Goal: Obtain resource: Obtain resource

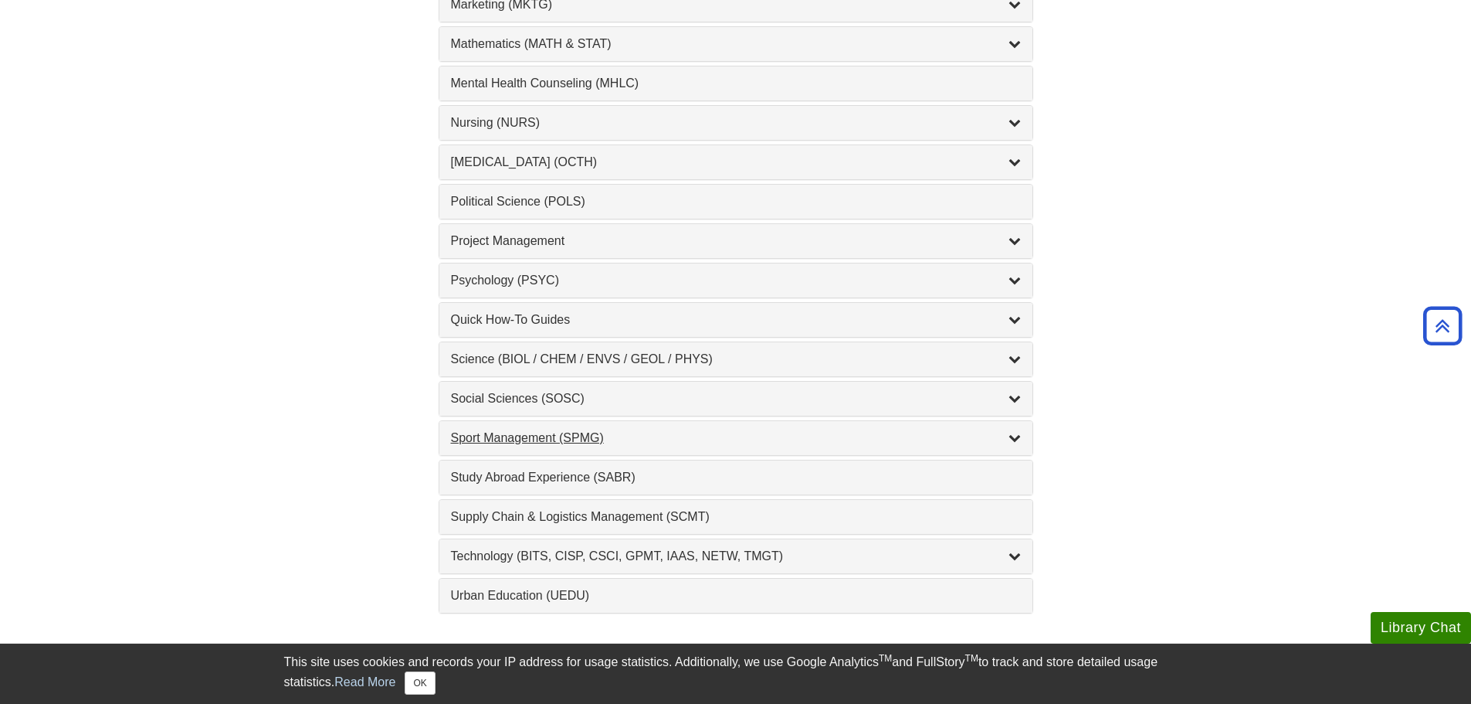
scroll to position [1467, 0]
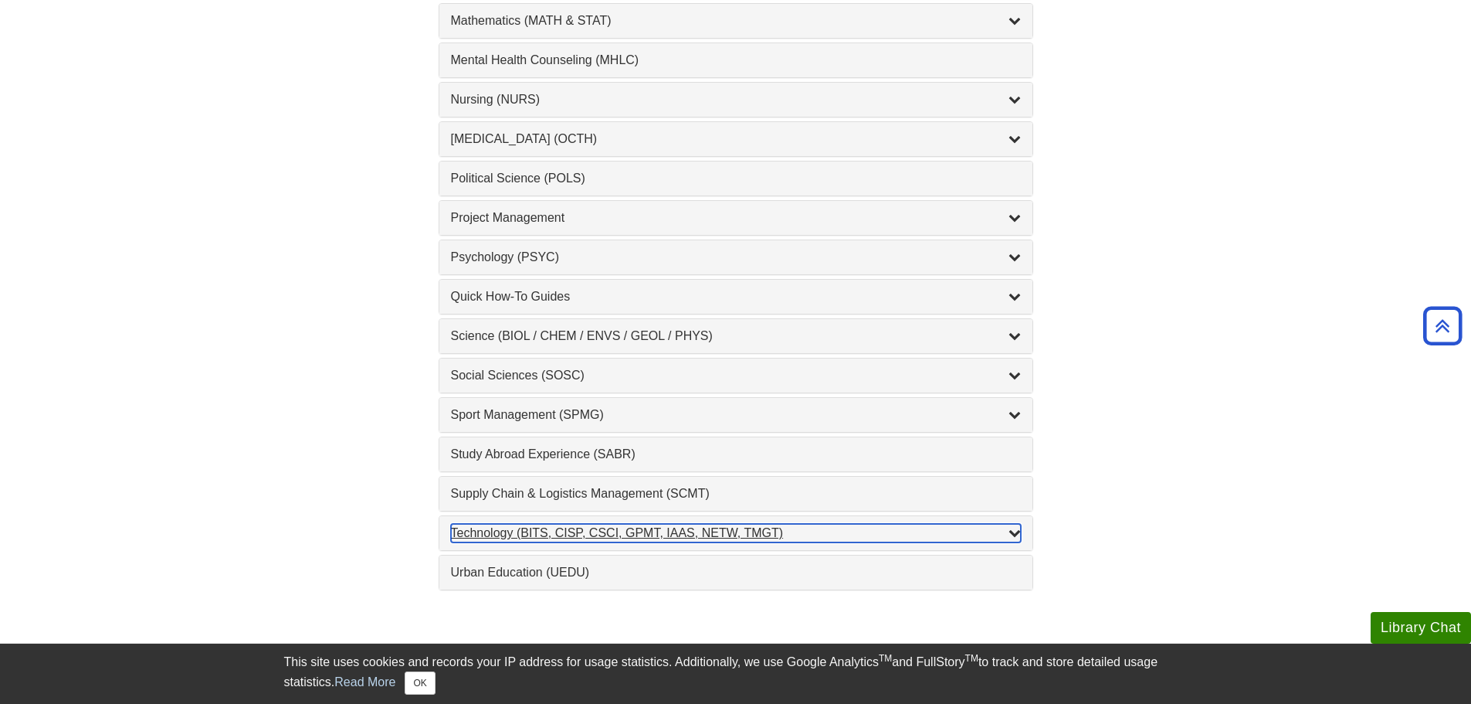
click at [961, 528] on div "Technology (BITS, CISP, CSCI, GPMT, IAAS, NETW, TMGT) , 22 guides" at bounding box center [736, 533] width 570 height 19
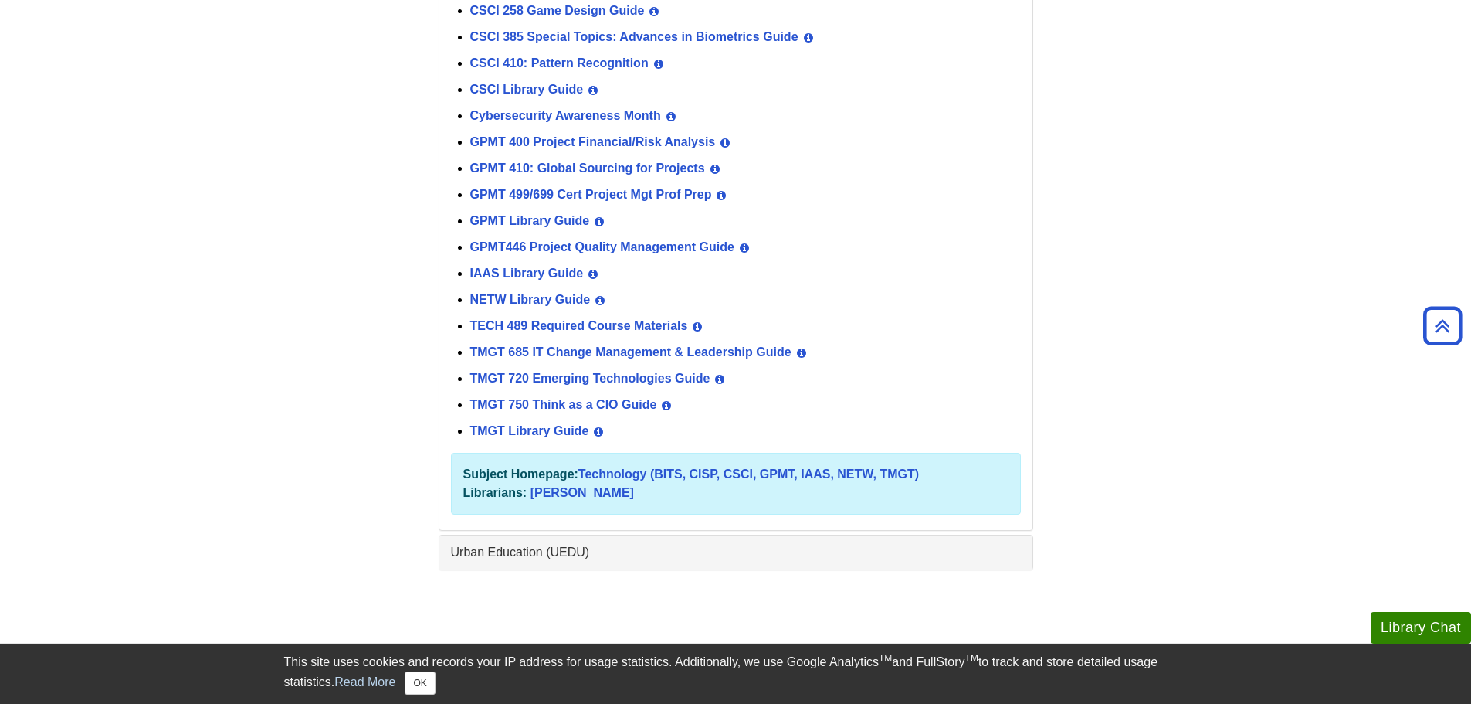
scroll to position [2085, 0]
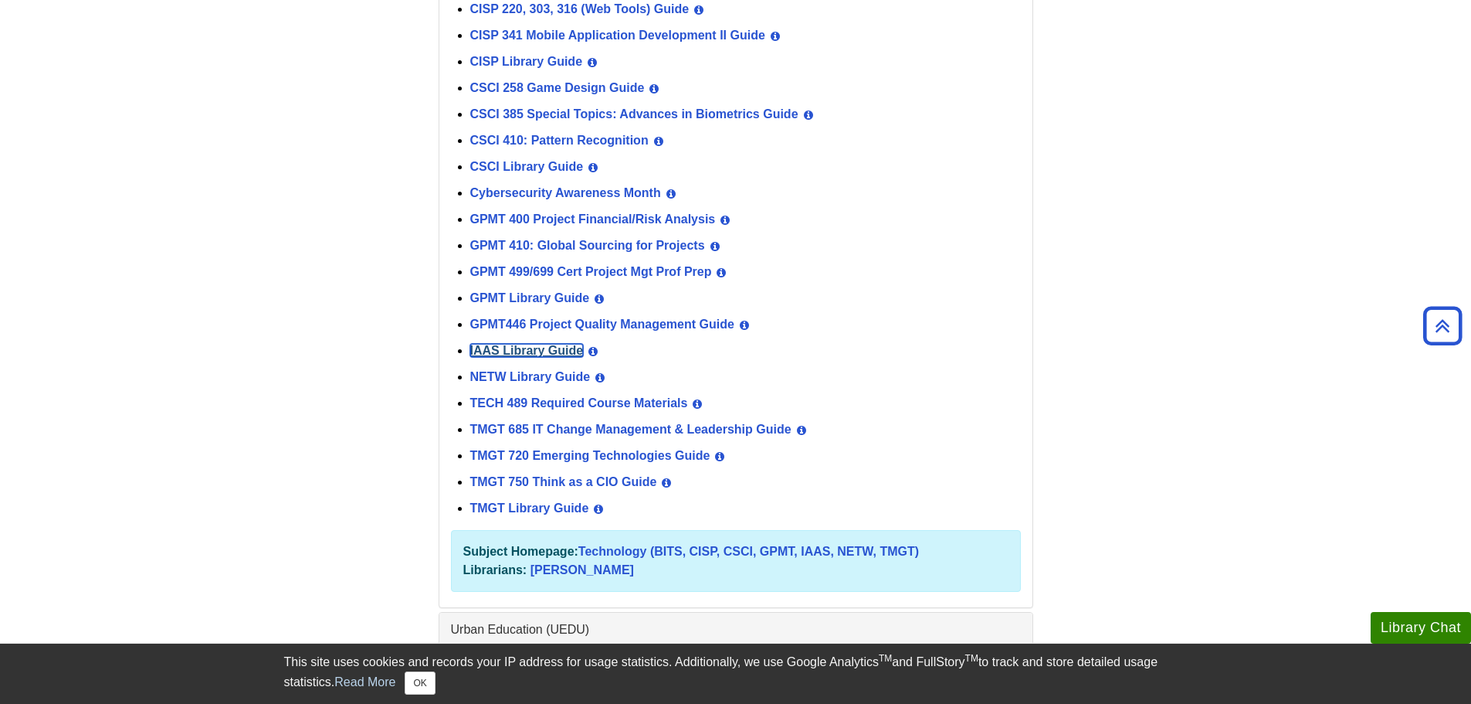
click at [514, 348] on link "IAAS Library Guide" at bounding box center [527, 350] width 114 height 13
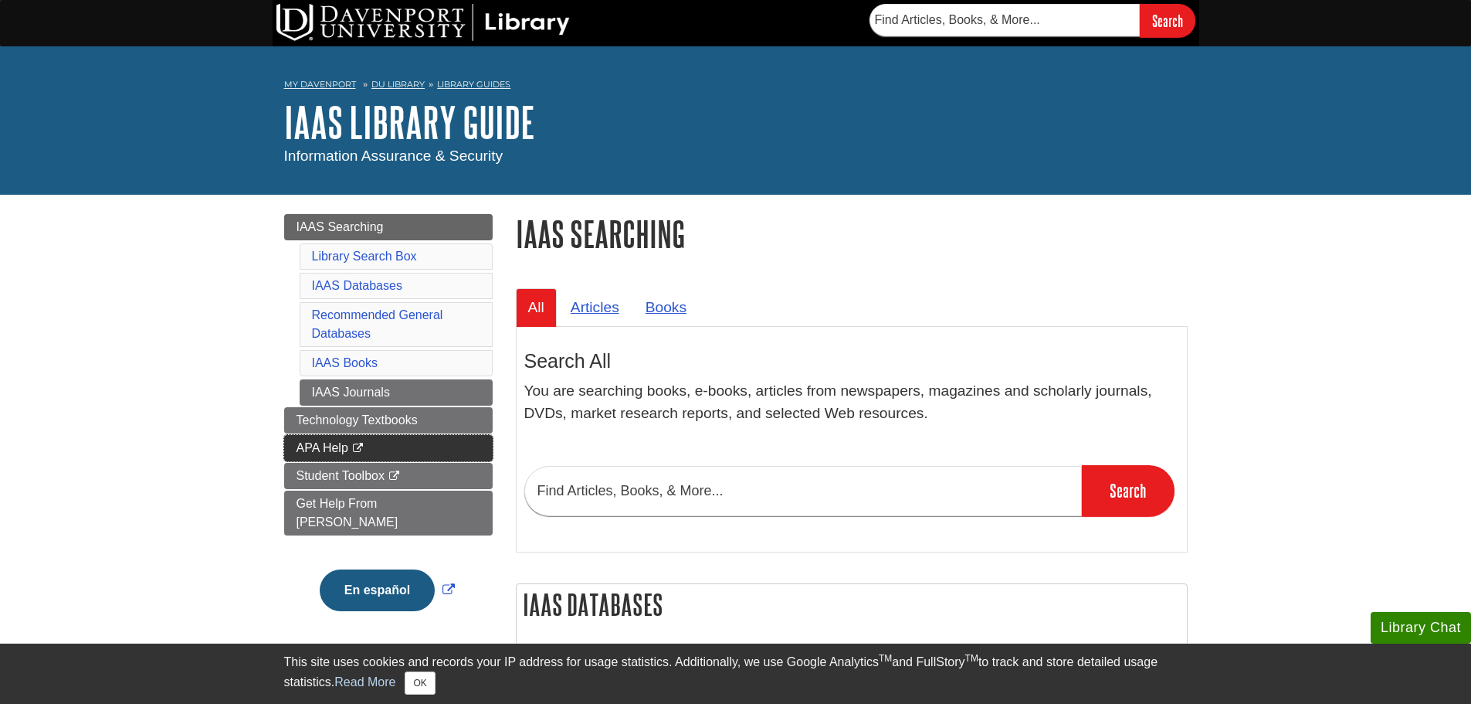
click at [375, 442] on link "APA Help This link opens in a new window" at bounding box center [388, 448] width 209 height 26
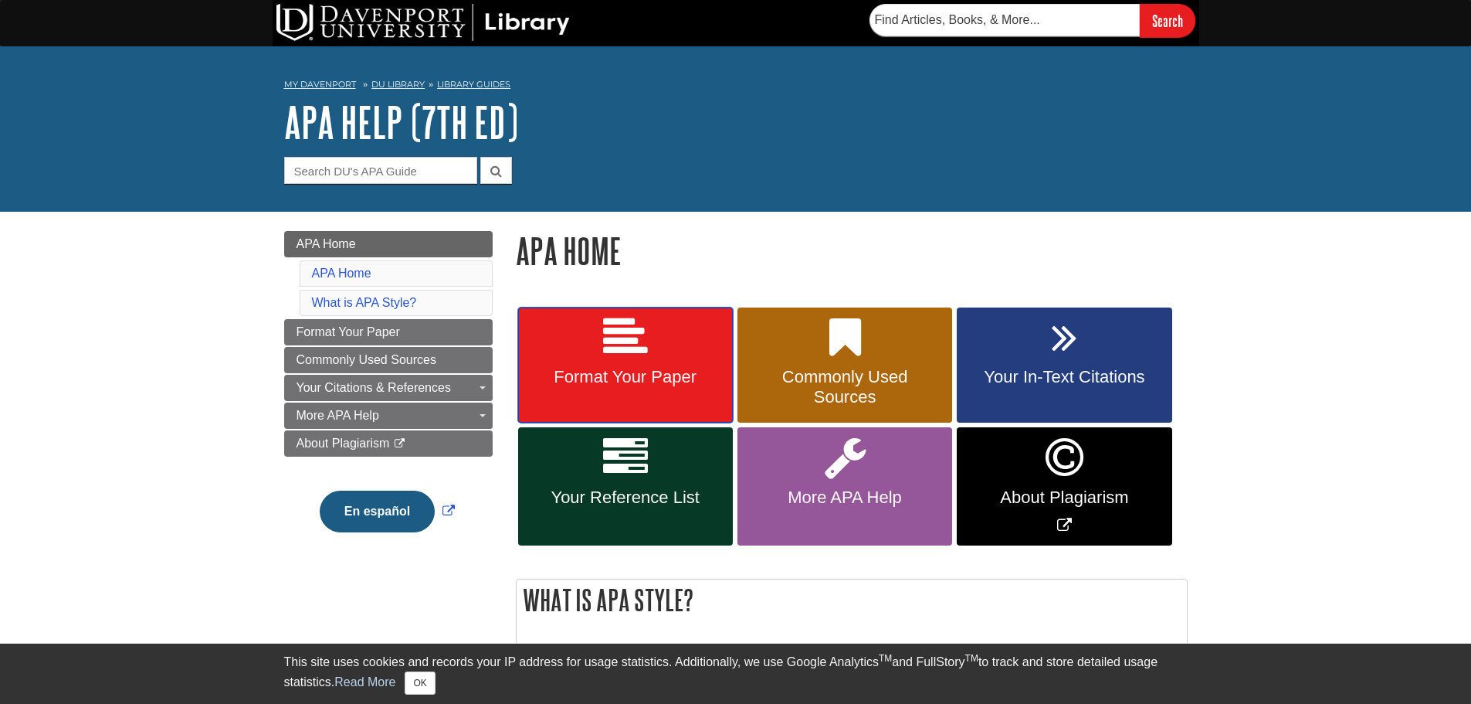
click at [637, 357] on icon at bounding box center [625, 337] width 45 height 45
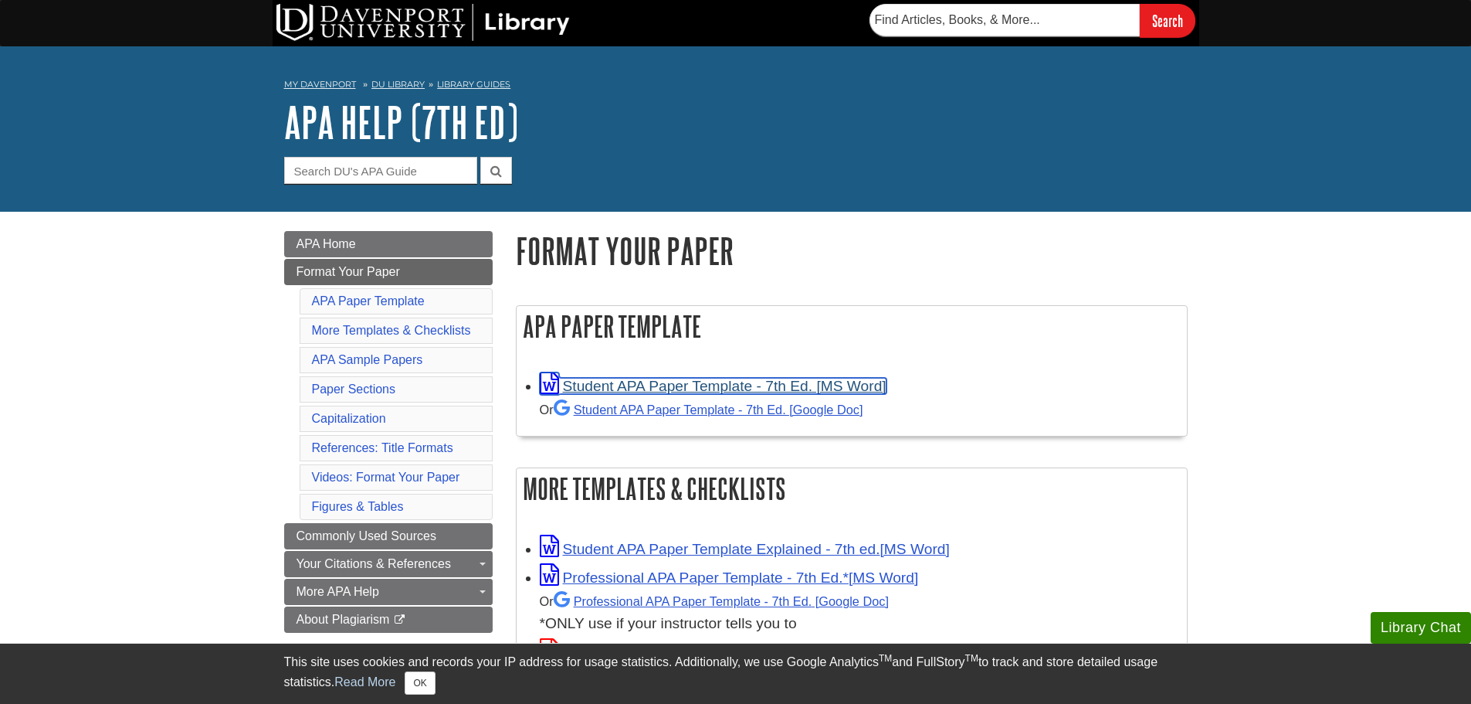
click at [876, 390] on link "Student APA Paper Template - 7th Ed. [MS Word]" at bounding box center [713, 386] width 347 height 16
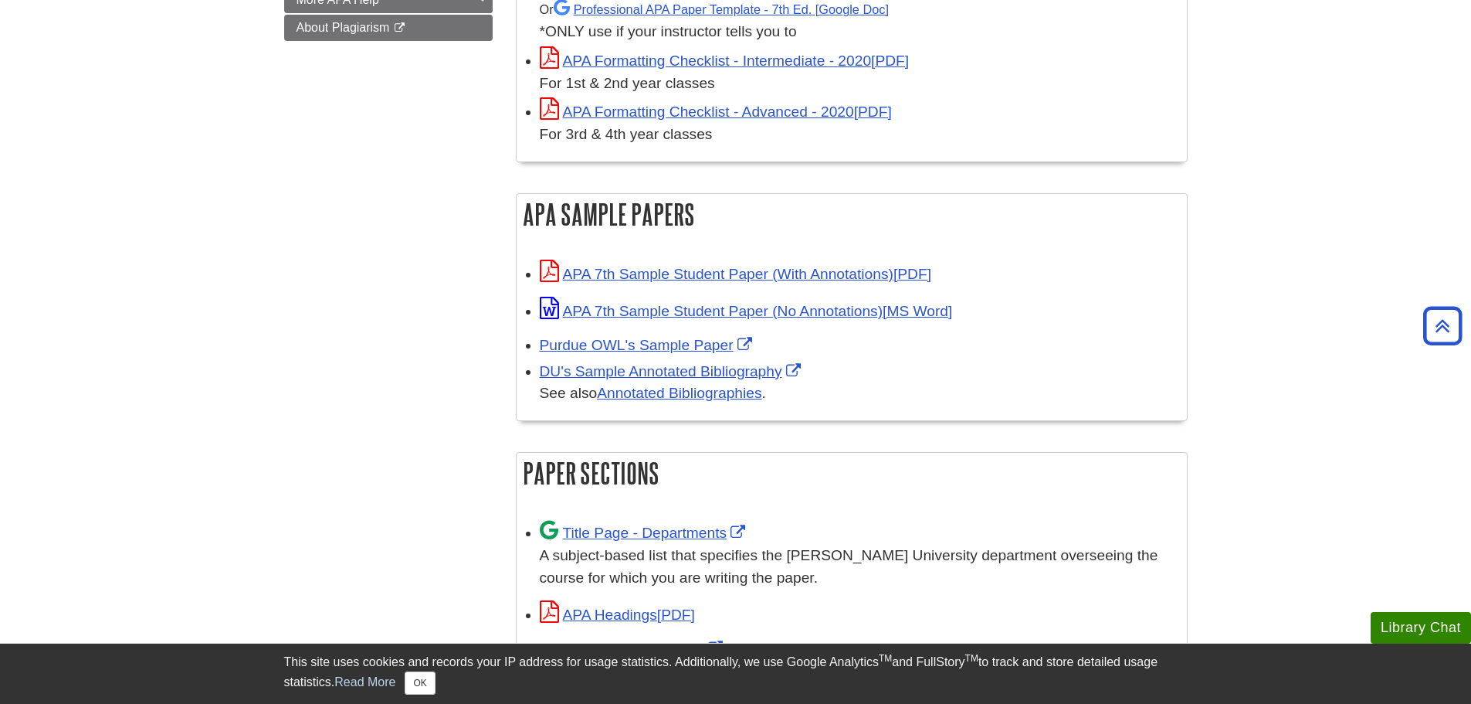
scroll to position [772, 0]
